Goal: Information Seeking & Learning: Learn about a topic

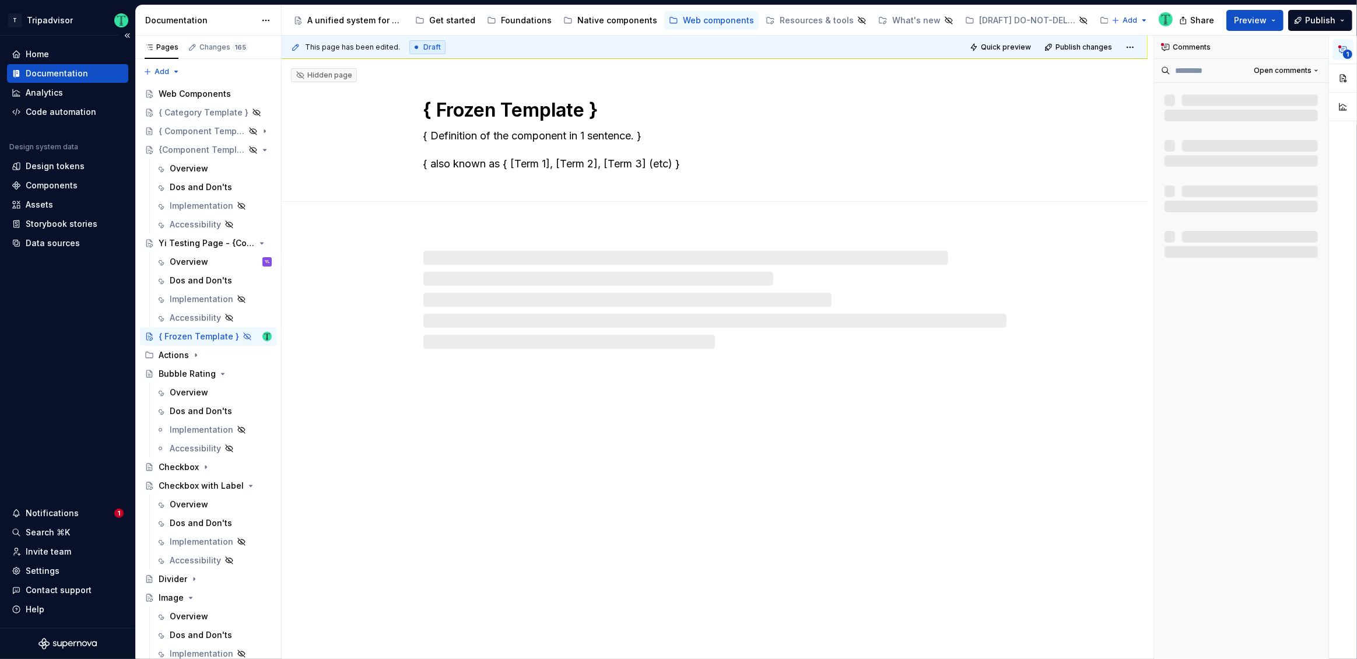
type textarea "*"
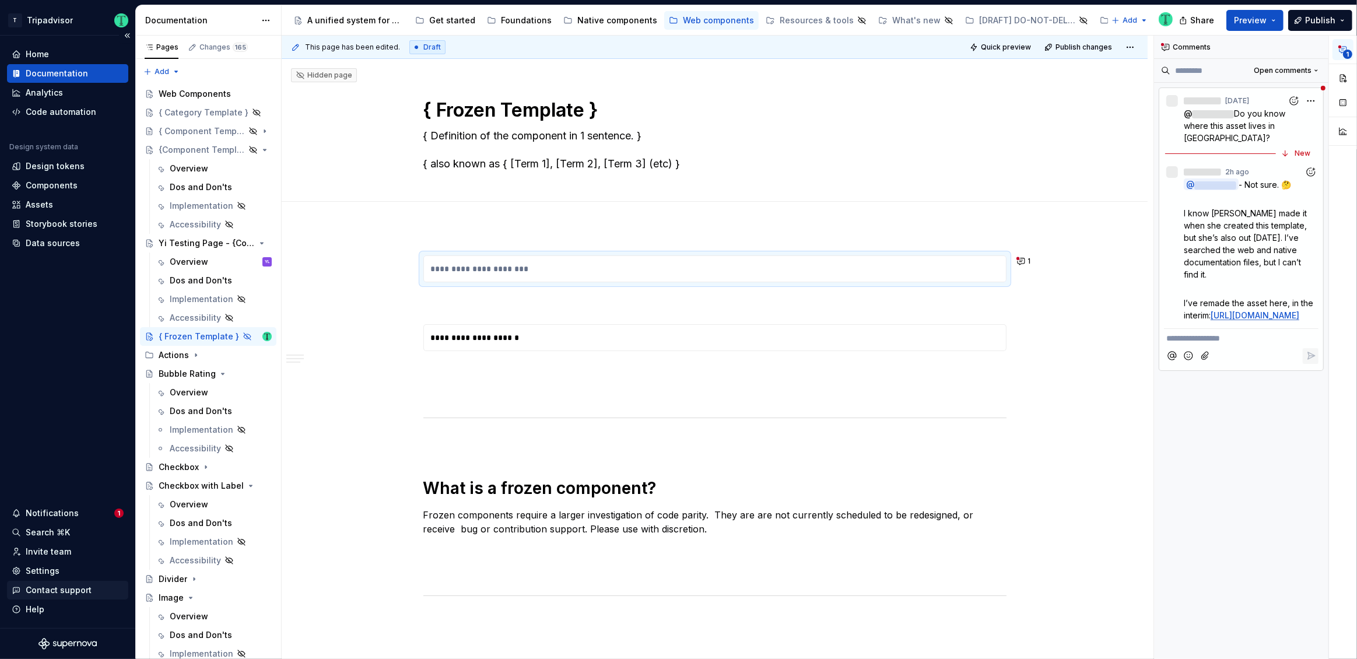
scroll to position [5, 0]
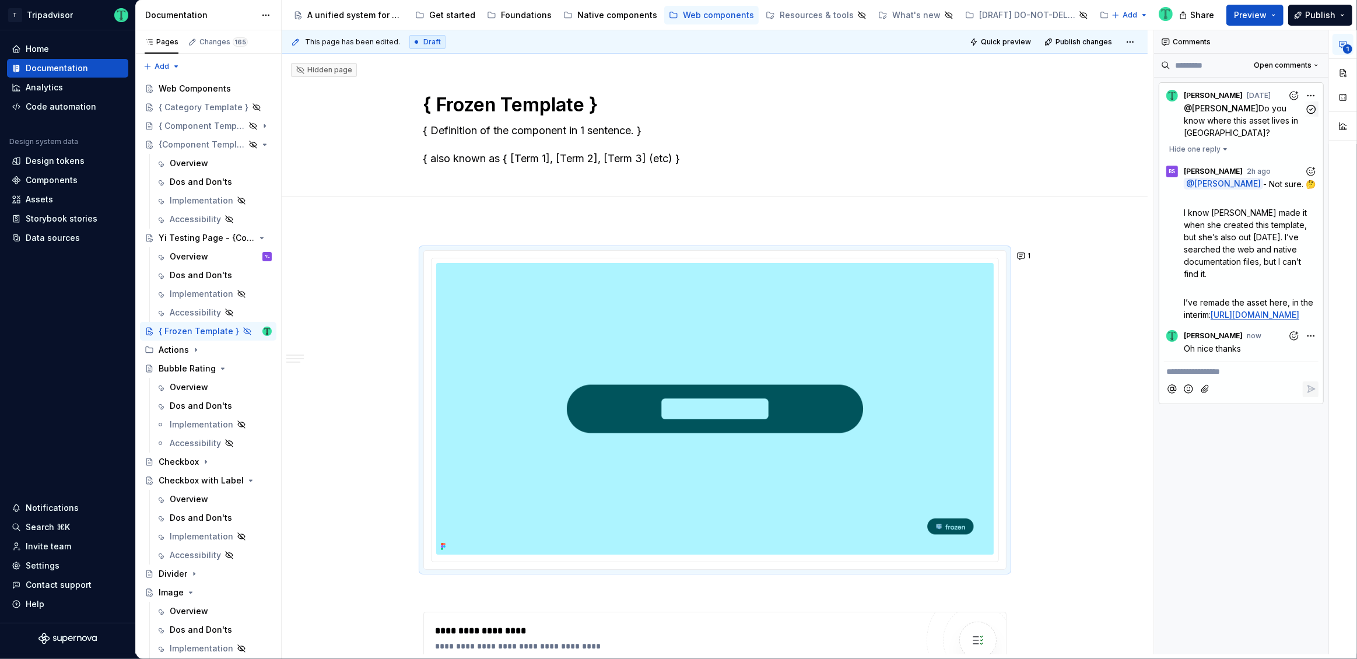
click at [1315, 93] on div "**********" at bounding box center [1255, 342] width 203 height 624
click at [1204, 51] on div "**********" at bounding box center [1255, 342] width 203 height 624
click at [1312, 92] on div "**********" at bounding box center [1255, 342] width 203 height 624
click at [1216, 143] on button "Hide one reply" at bounding box center [1198, 149] width 69 height 16
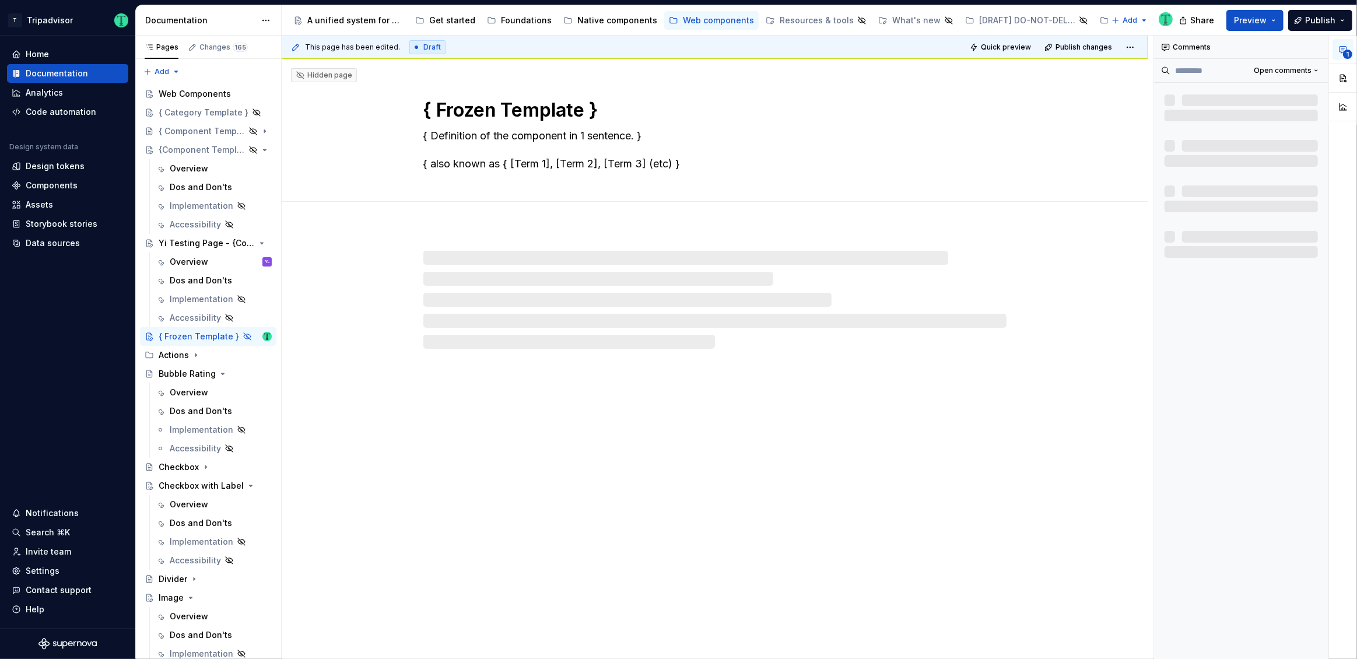
scroll to position [5, 0]
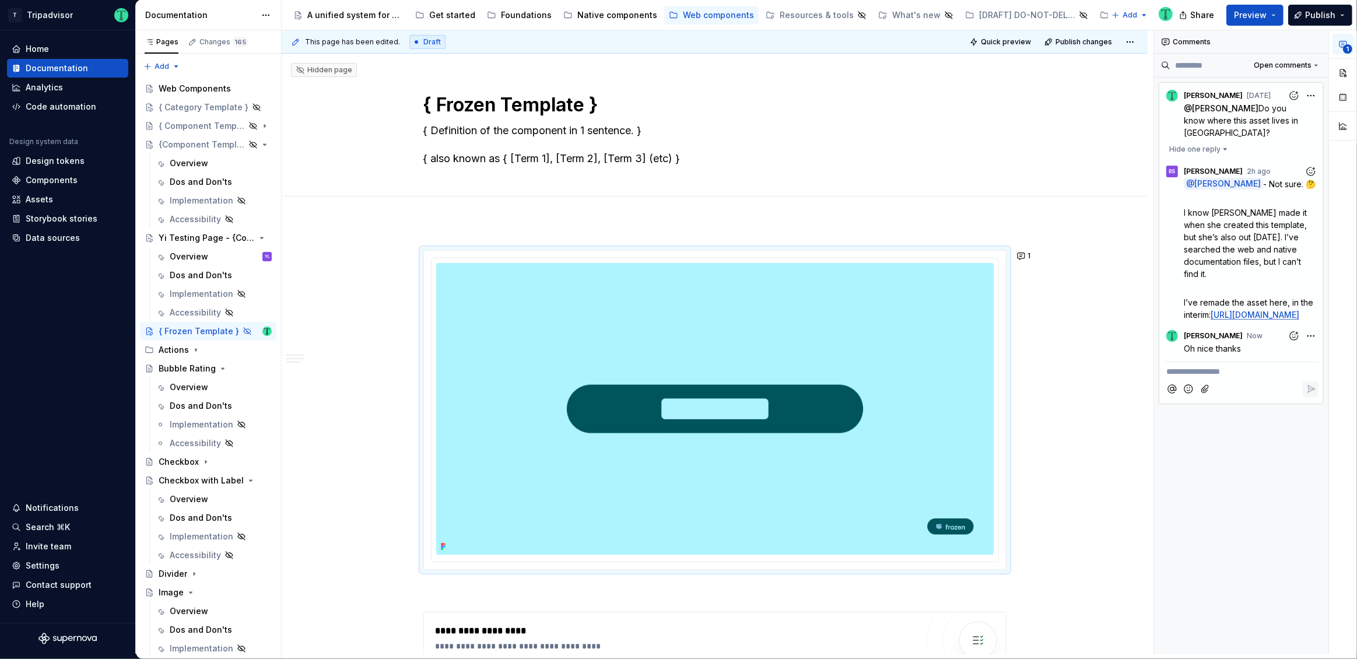
click at [1241, 378] on p "**********" at bounding box center [1241, 372] width 150 height 12
click at [1314, 112] on icon "button" at bounding box center [1310, 109] width 11 height 11
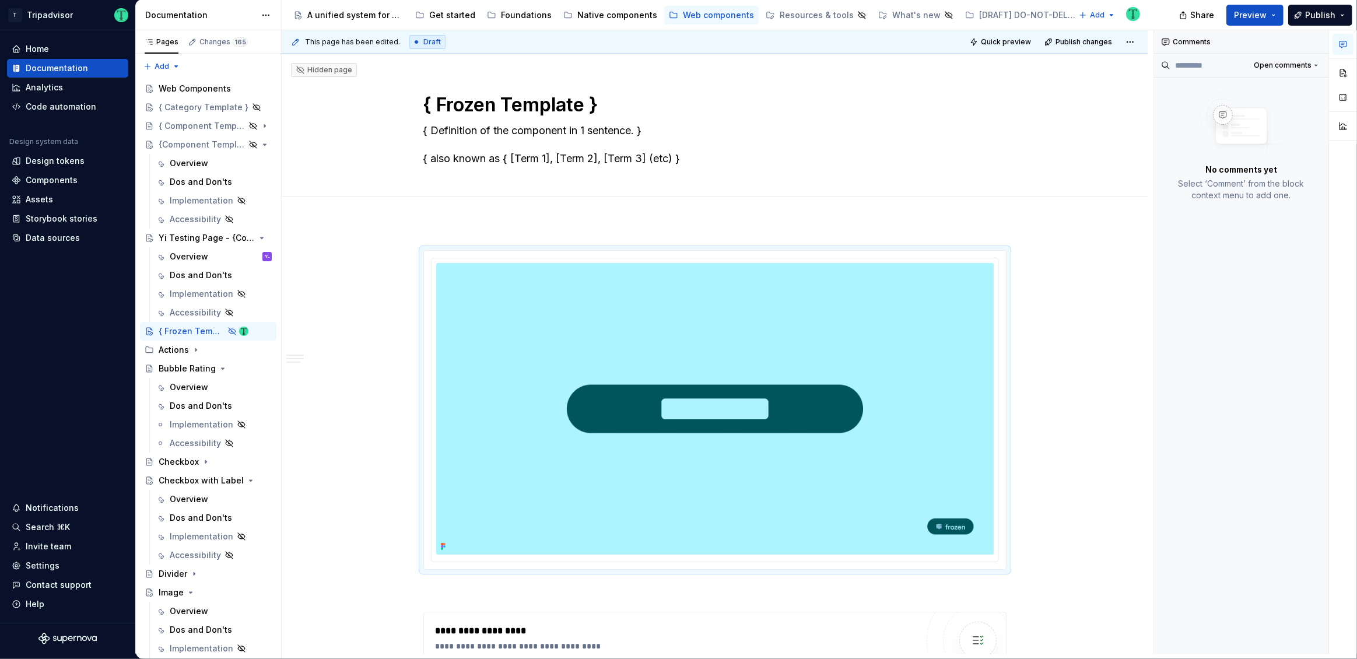
type textarea "*"
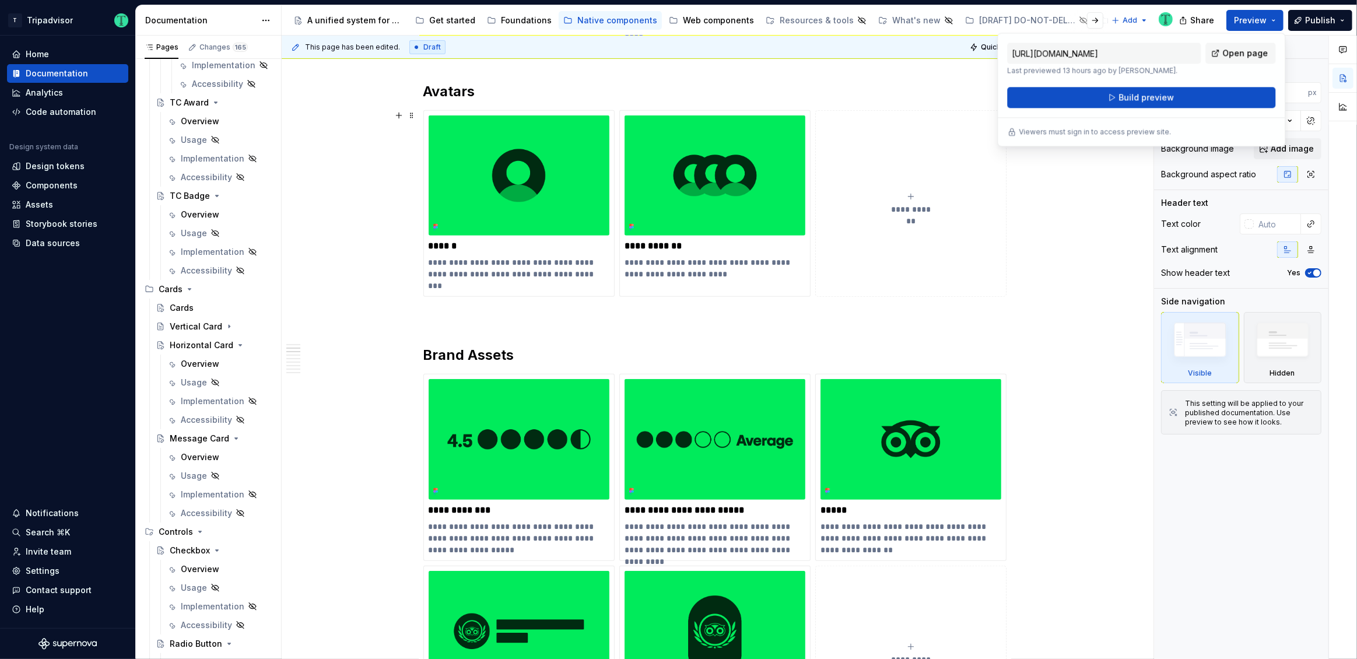
scroll to position [484, 0]
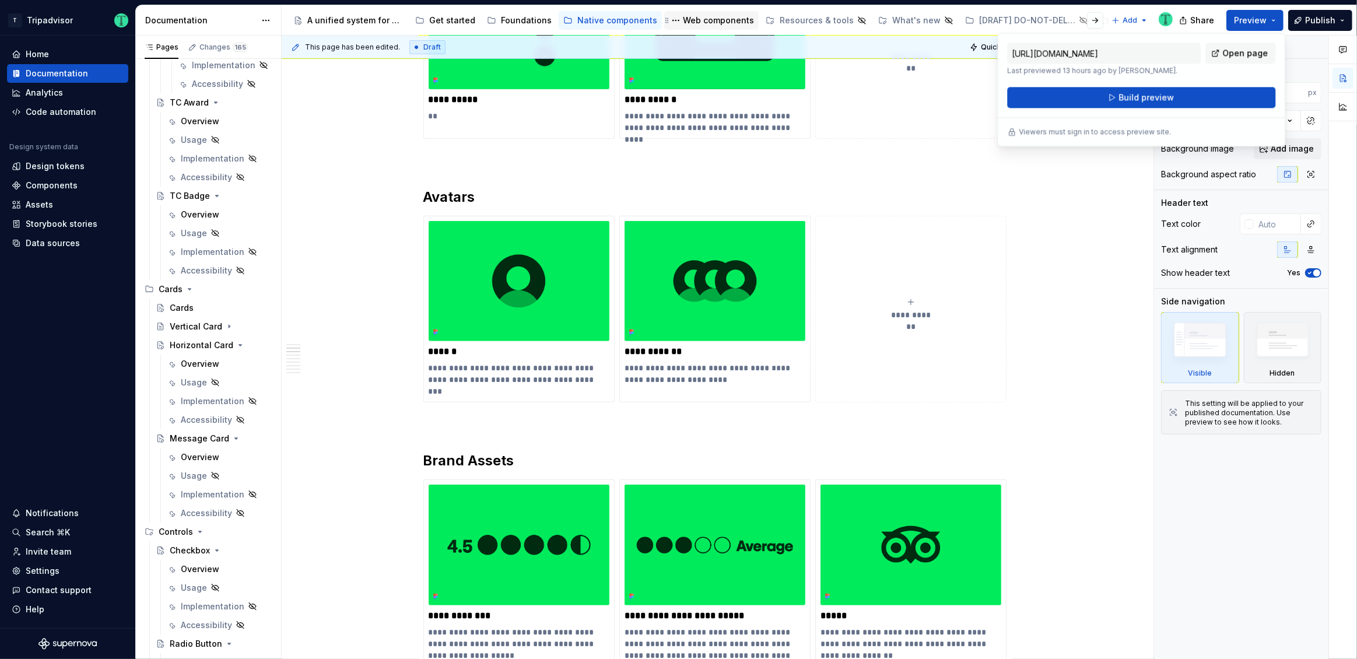
click at [693, 23] on div "Web components" at bounding box center [718, 21] width 71 height 12
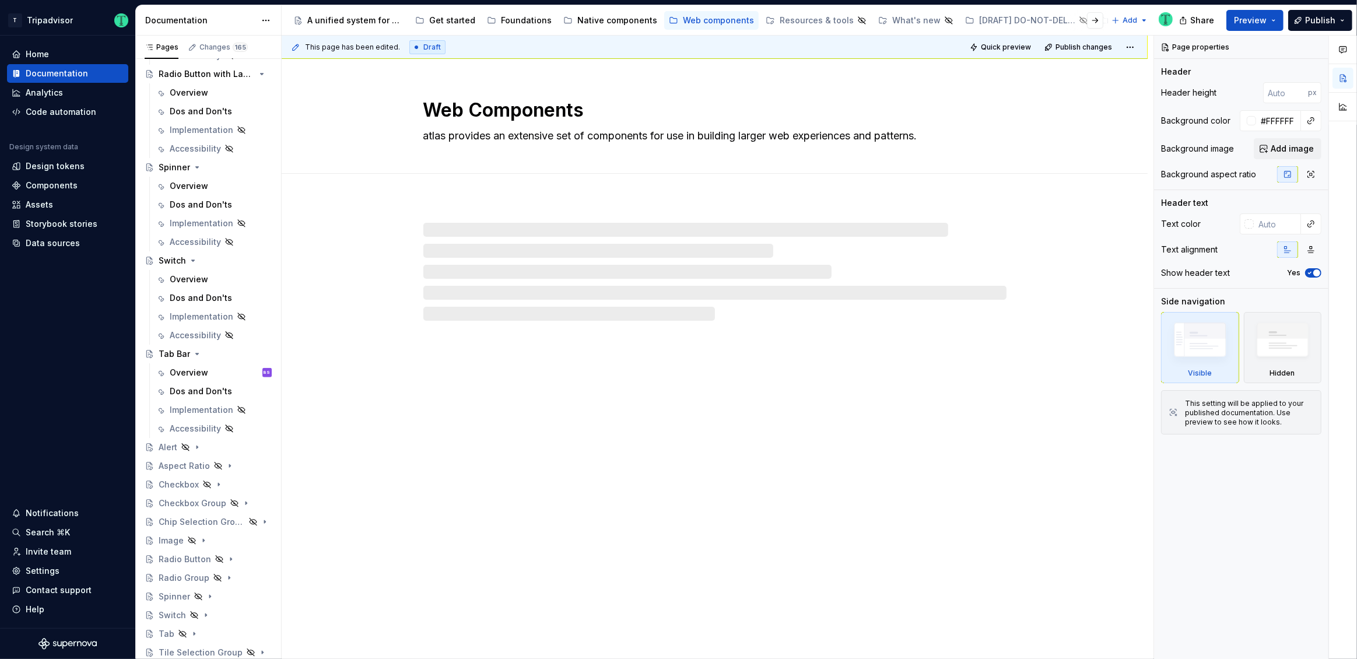
scroll to position [915, 0]
click at [182, 301] on div "Dos and Don'ts" at bounding box center [201, 299] width 62 height 12
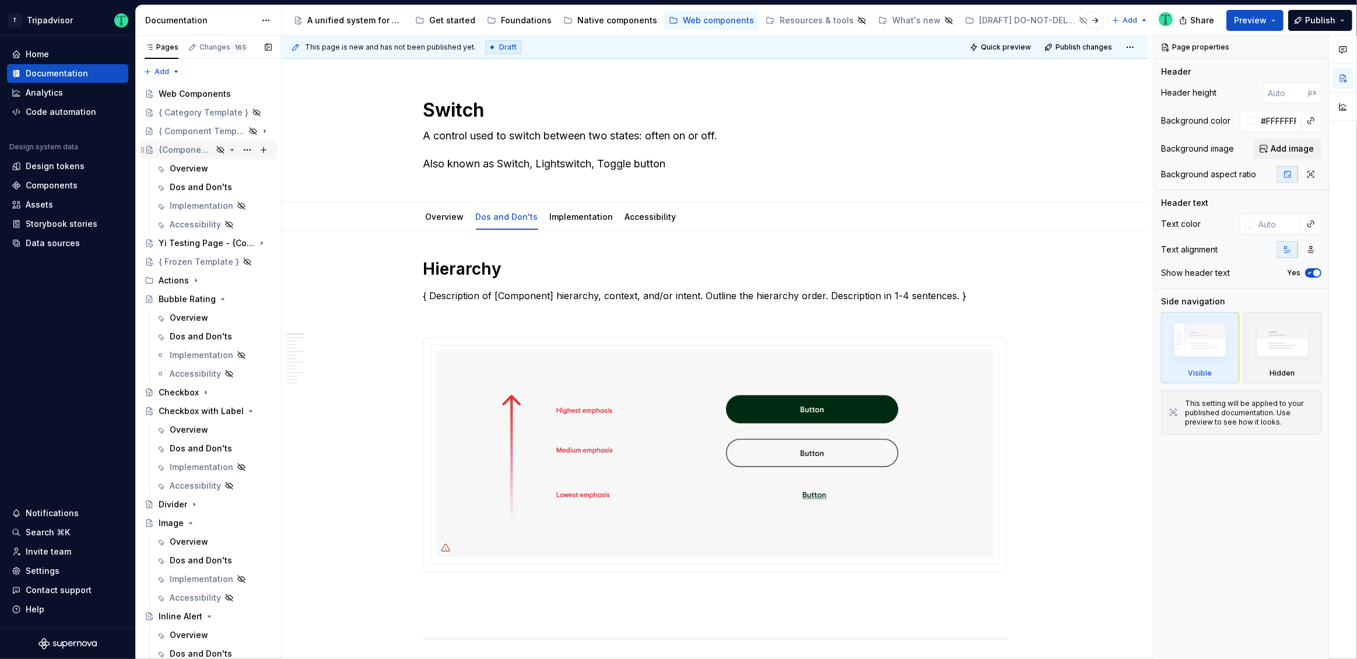
click at [186, 150] on div "{Component Template V2}" at bounding box center [186, 150] width 54 height 12
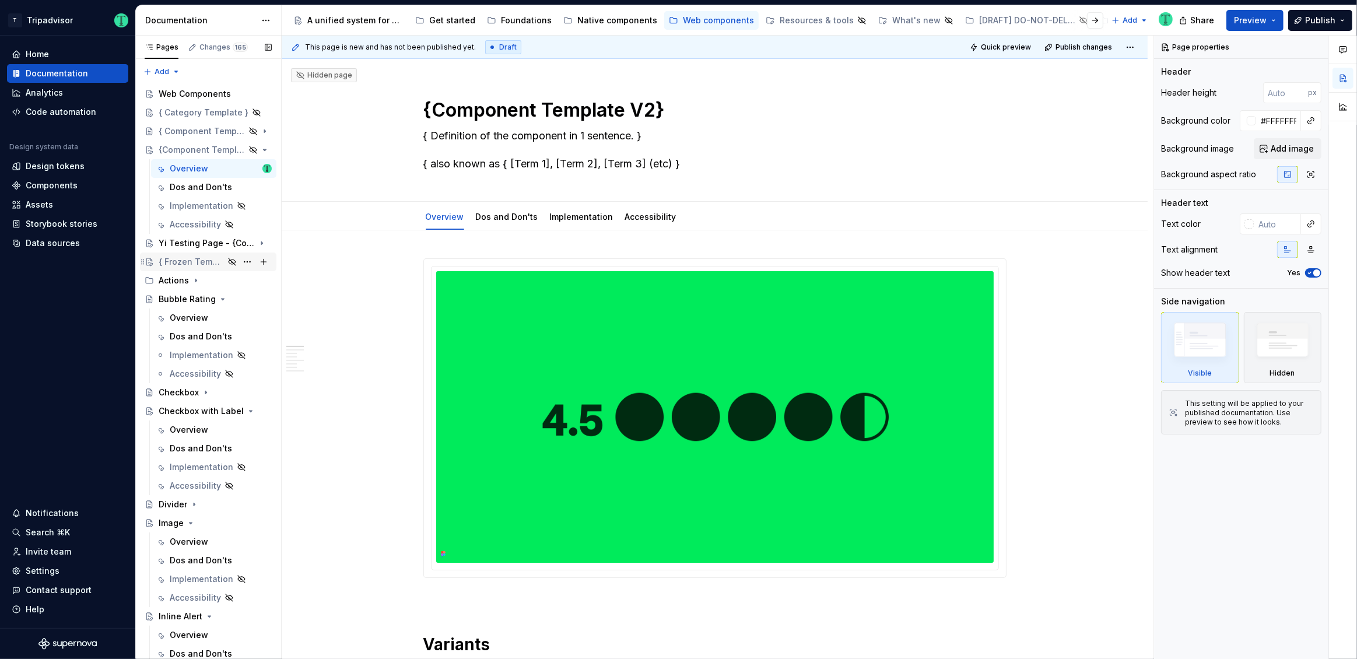
click at [190, 263] on div "{ Frozen Template }" at bounding box center [191, 262] width 65 height 12
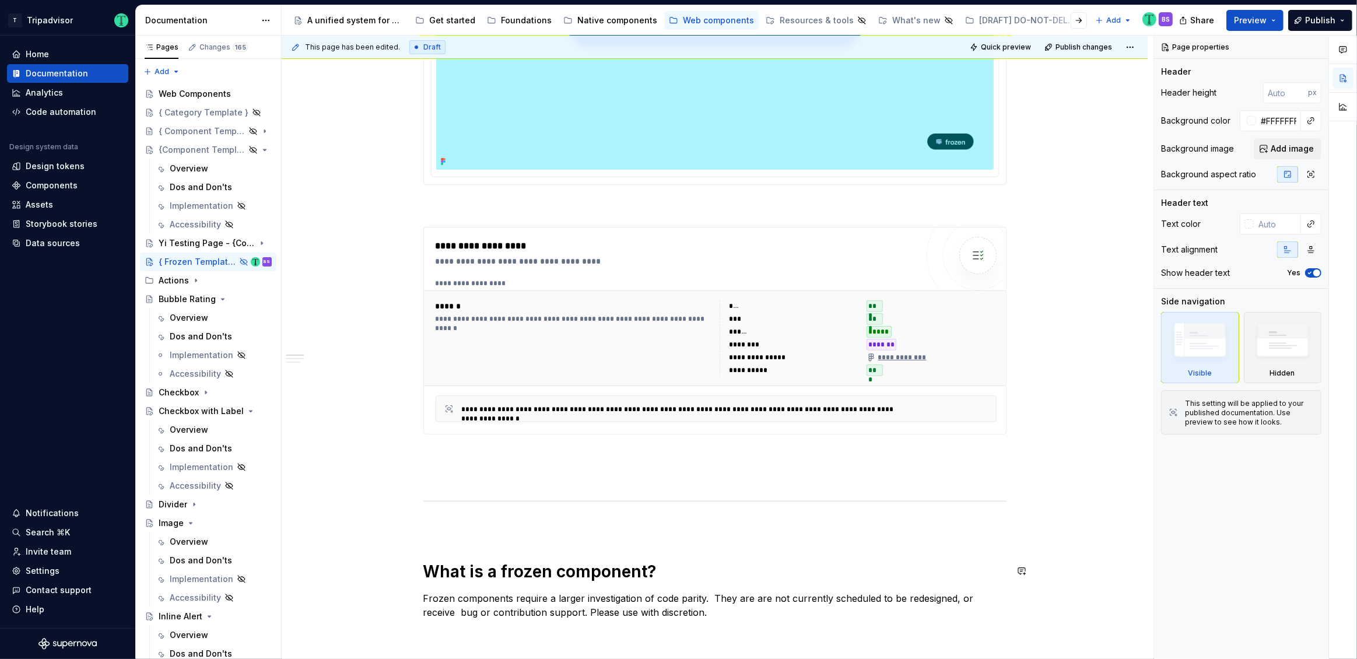
scroll to position [382, 0]
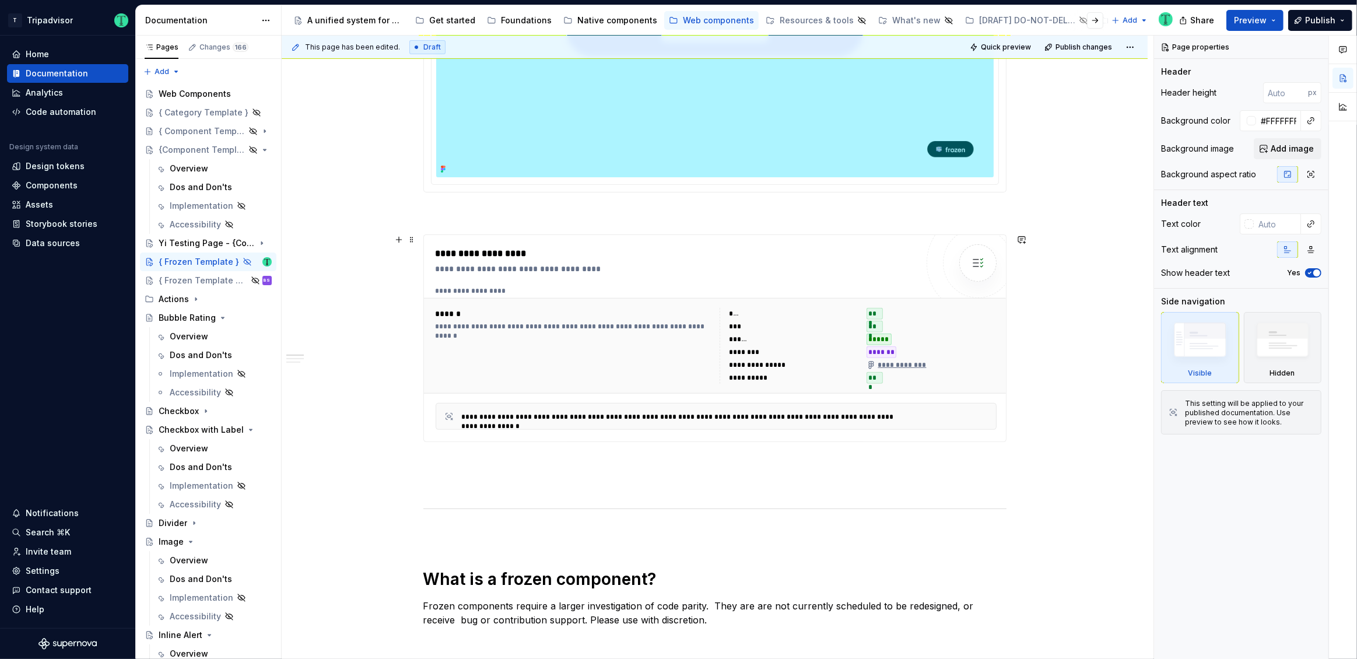
type textarea "*"
type textarea "Radio Button with Label"
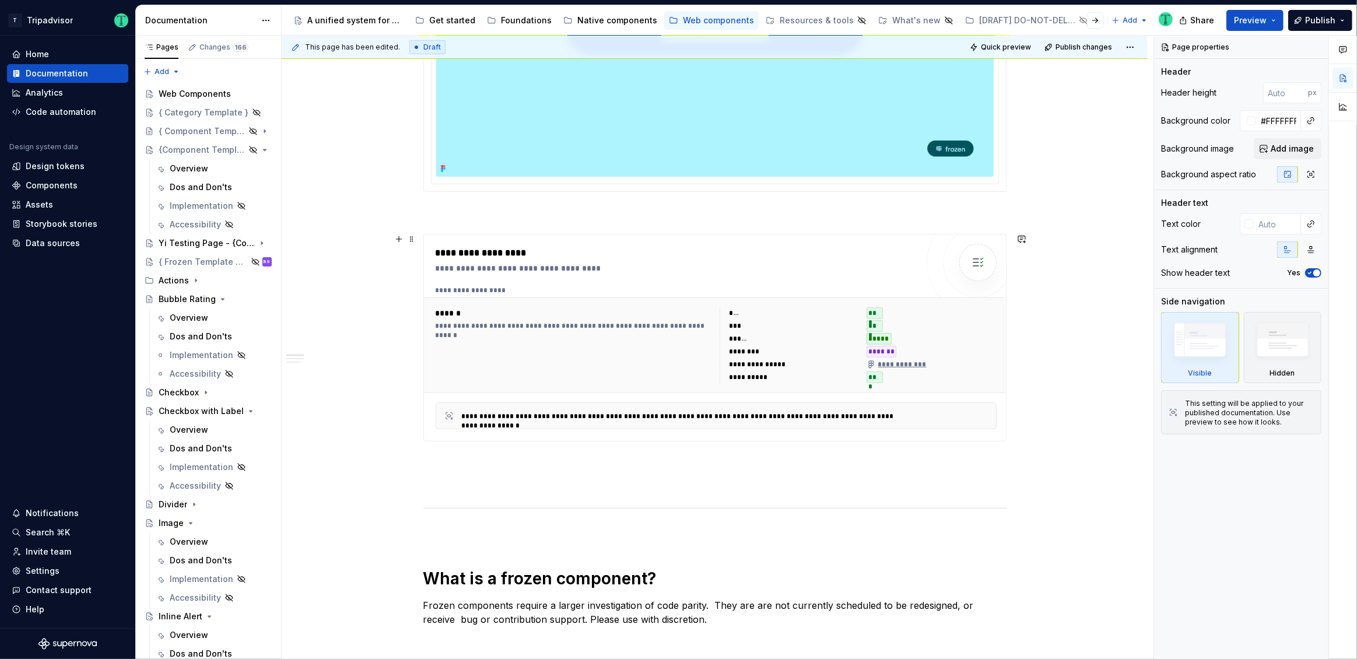
scroll to position [385, 0]
click at [244, 150] on button "Page tree" at bounding box center [247, 150] width 16 height 16
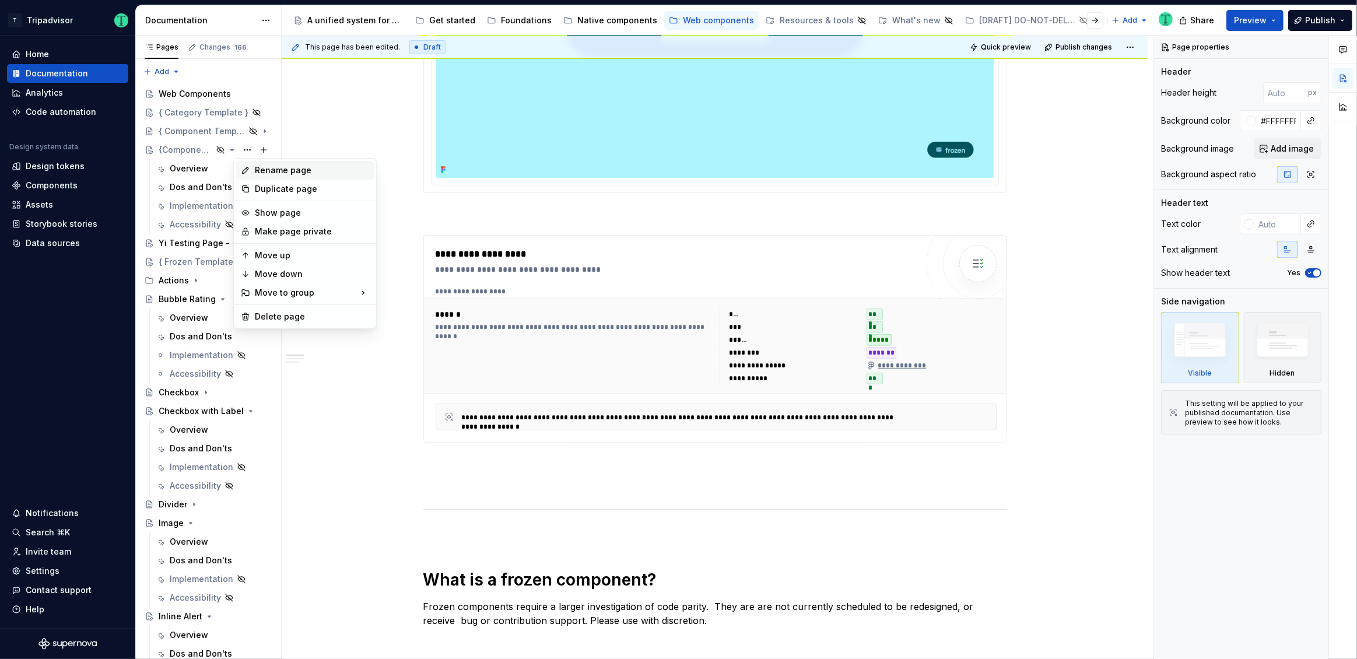
type textarea "*"
click at [304, 167] on div "Rename page" at bounding box center [312, 170] width 114 height 12
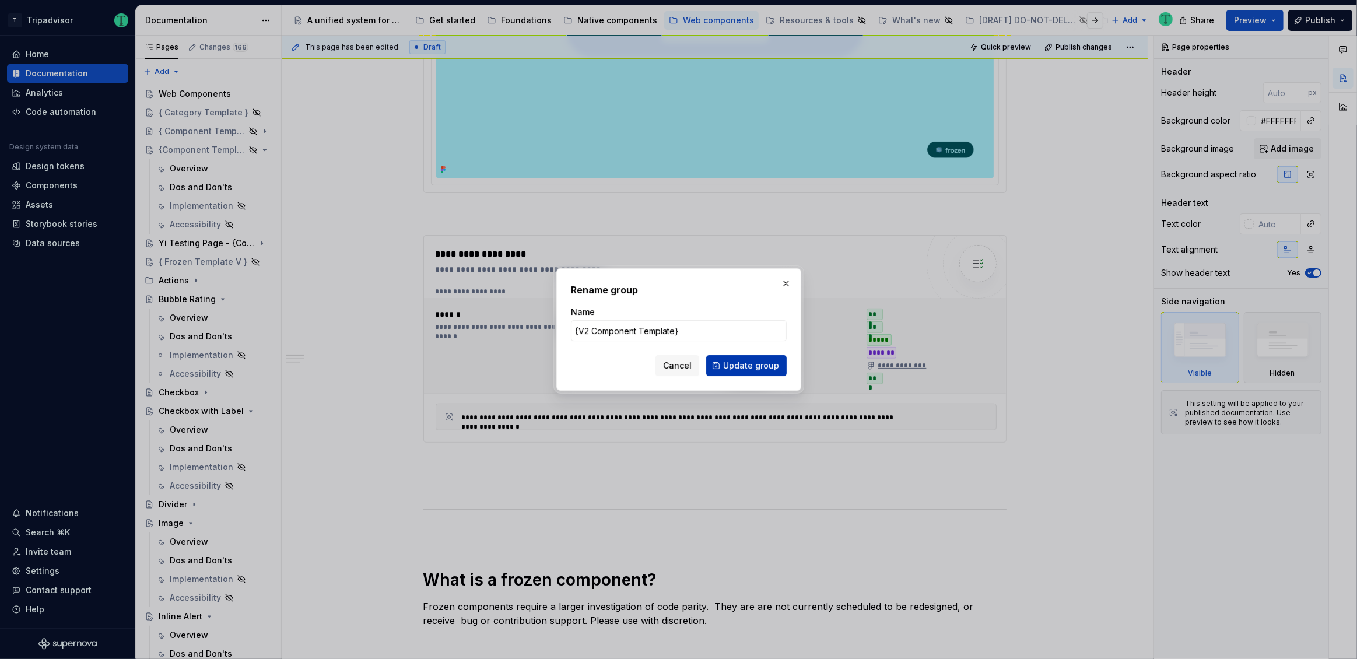
type input "{V2 Component Template}"
click at [759, 367] on span "Update group" at bounding box center [751, 366] width 56 height 12
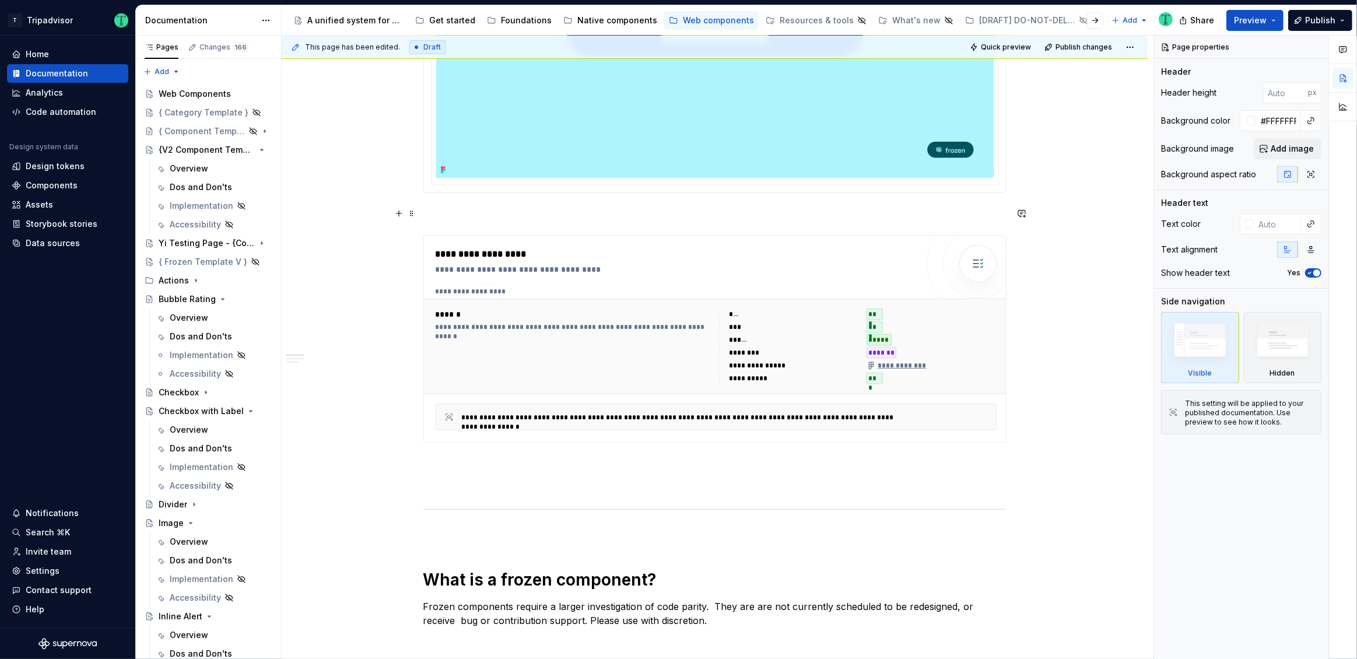
type textarea "*"
type textarea "{ Frozen Template }"
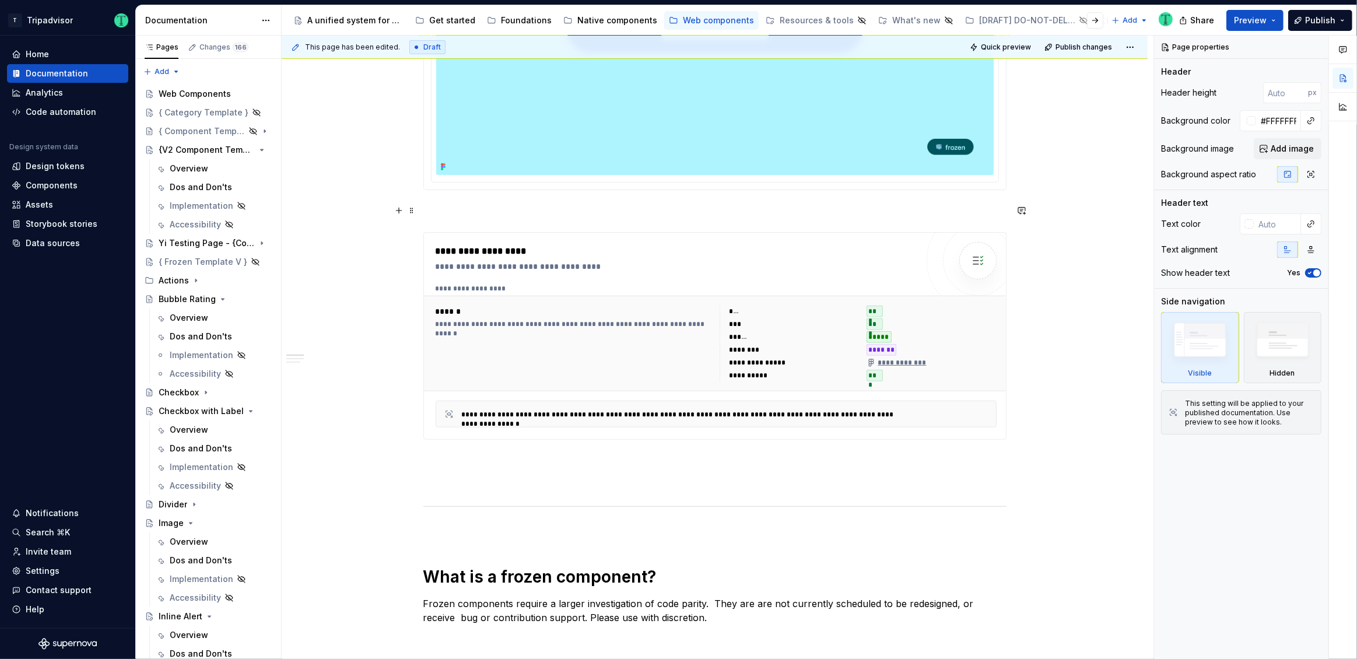
scroll to position [382, 0]
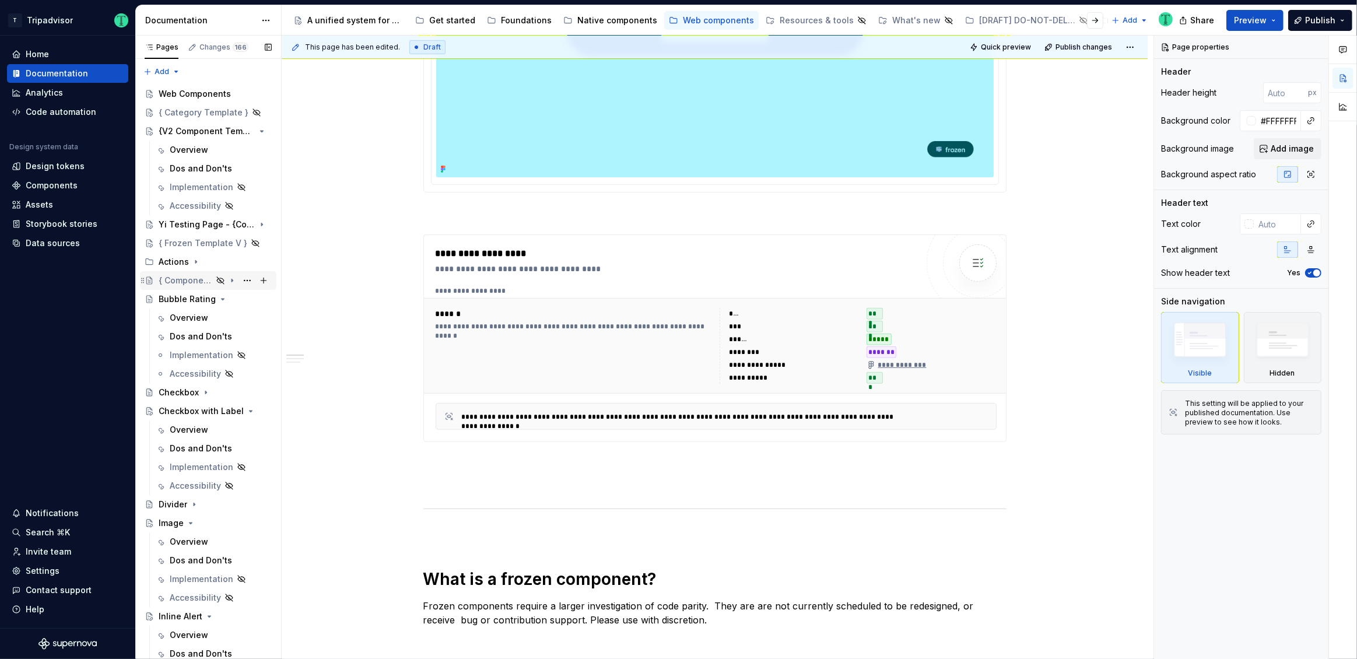
click at [175, 275] on div "{ Component Template }" at bounding box center [186, 281] width 54 height 12
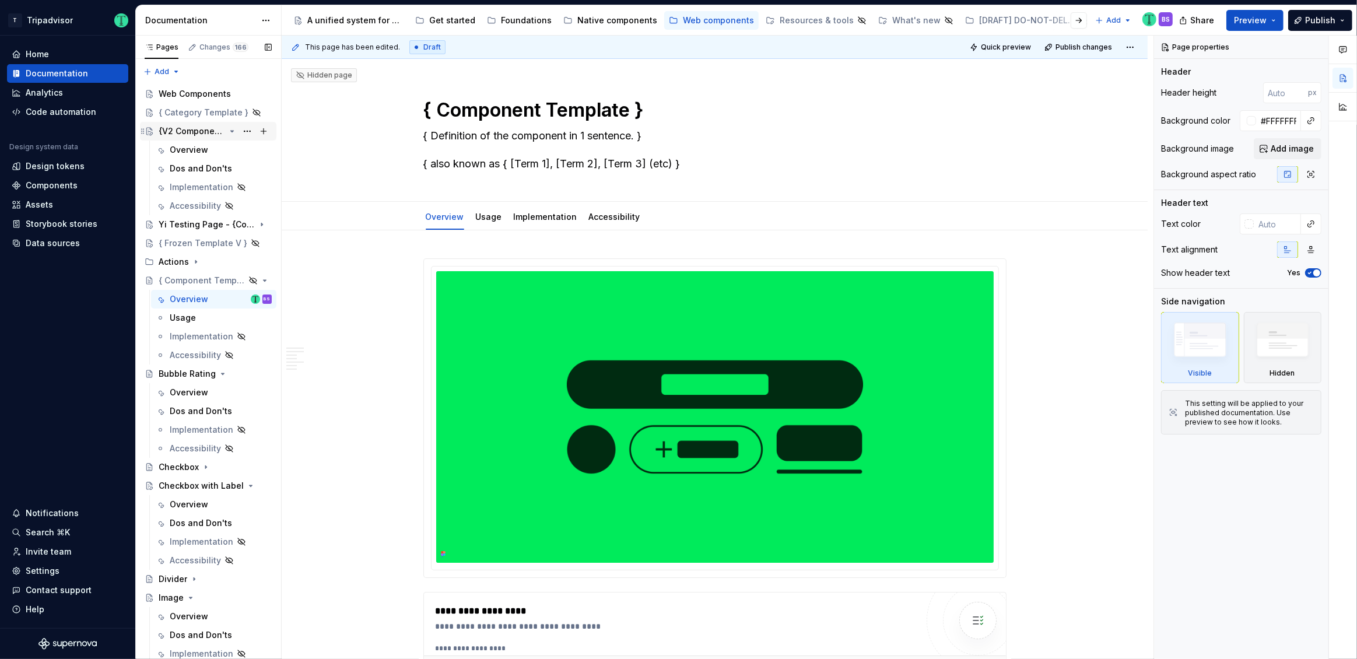
click at [190, 132] on div "{V2 Component Template}" at bounding box center [192, 131] width 66 height 12
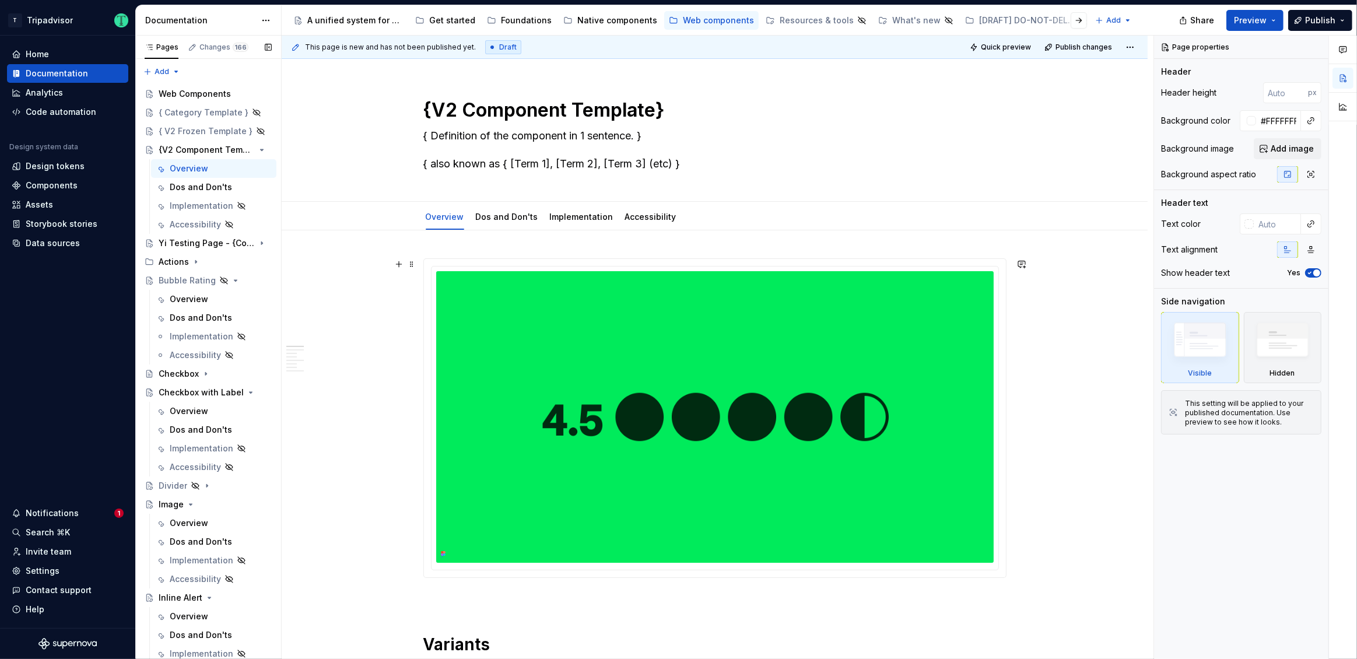
type textarea "*"
